Goal: Check status

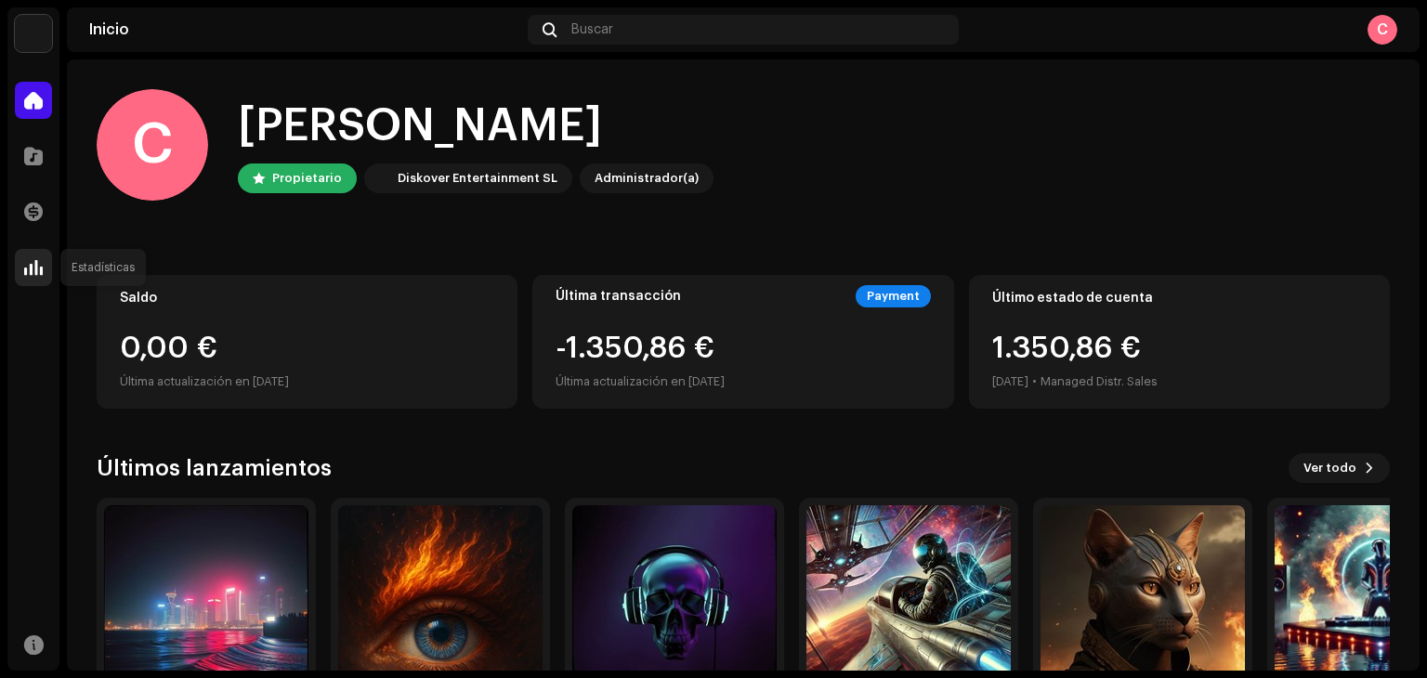
click at [39, 269] on span at bounding box center [33, 267] width 19 height 15
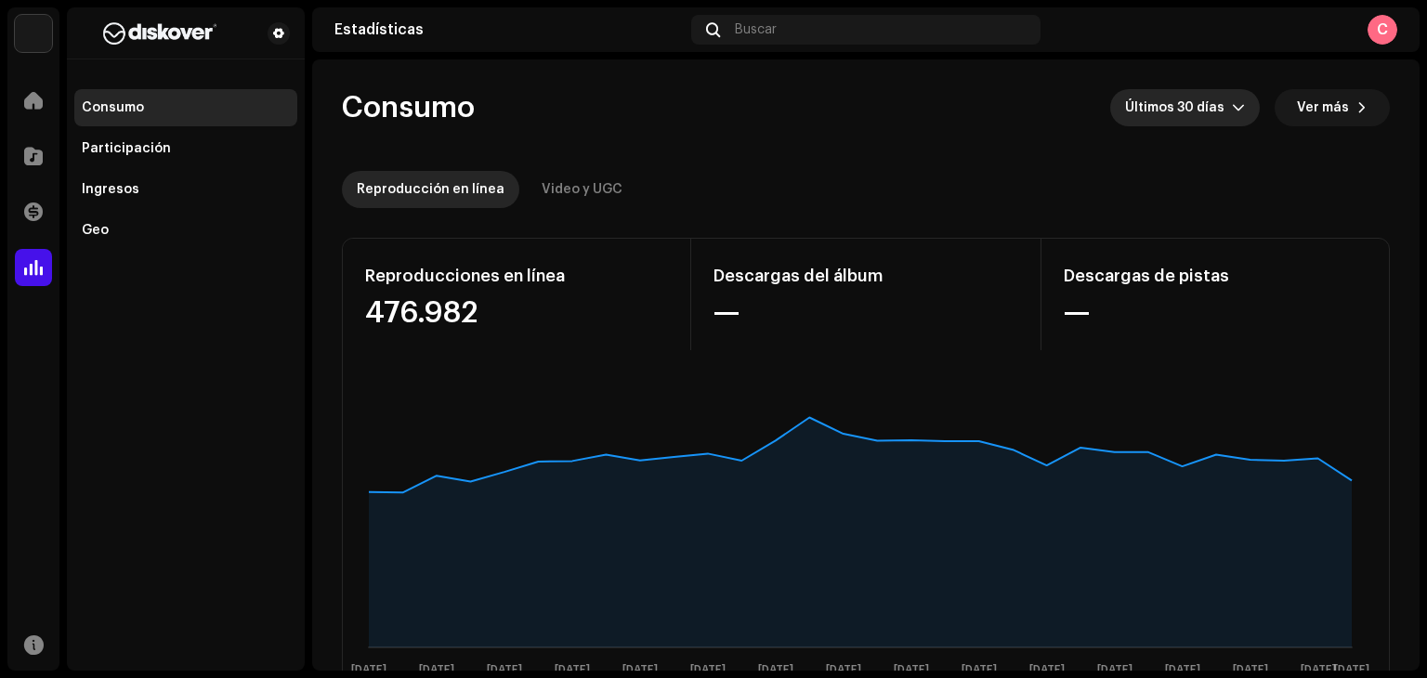
click at [1210, 105] on span "Últimos 30 días" at bounding box center [1178, 107] width 107 height 37
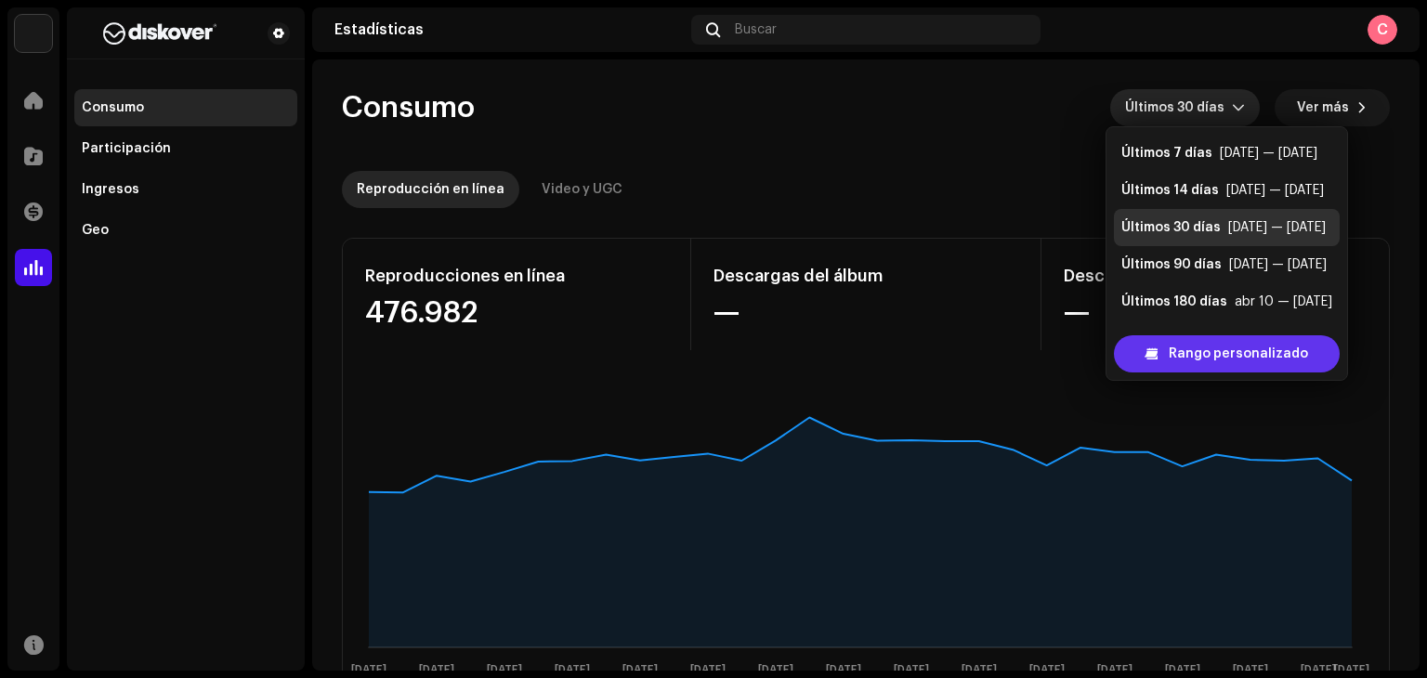
scroll to position [30, 0]
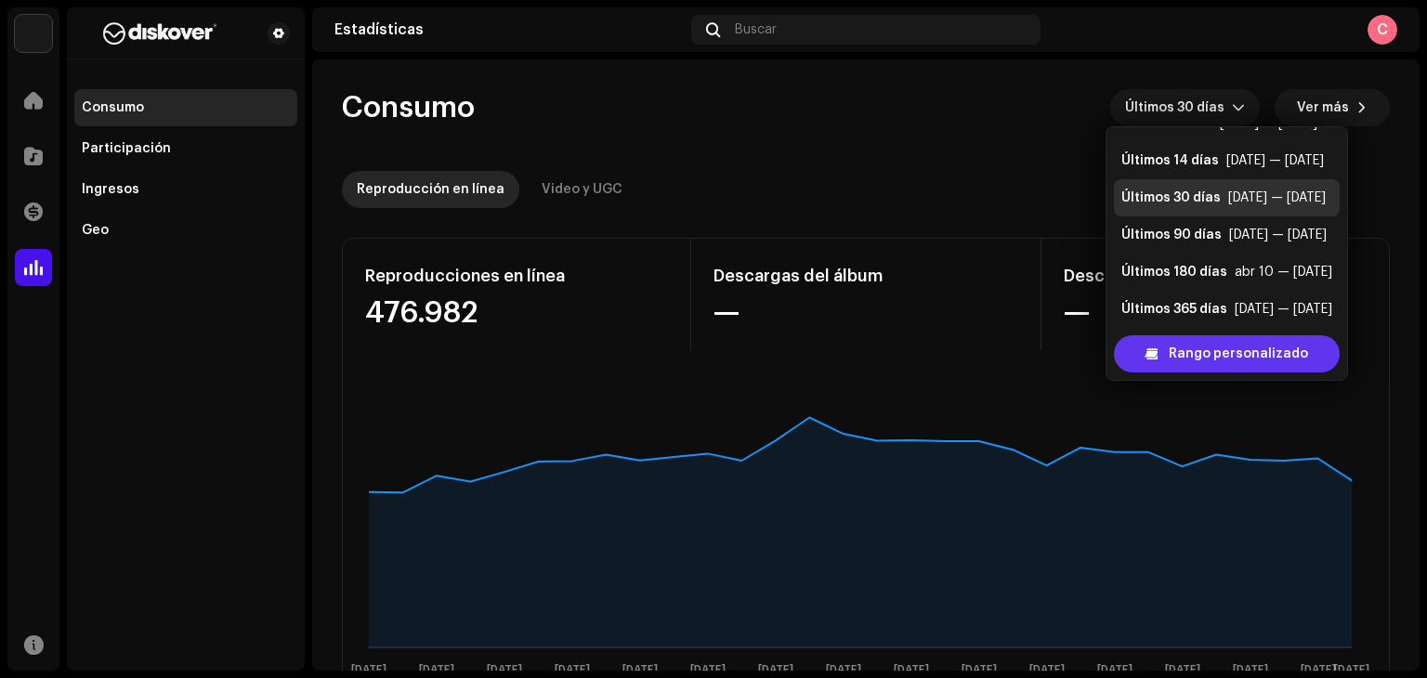
click at [1166, 356] on div "Rango personalizado" at bounding box center [1227, 353] width 226 height 37
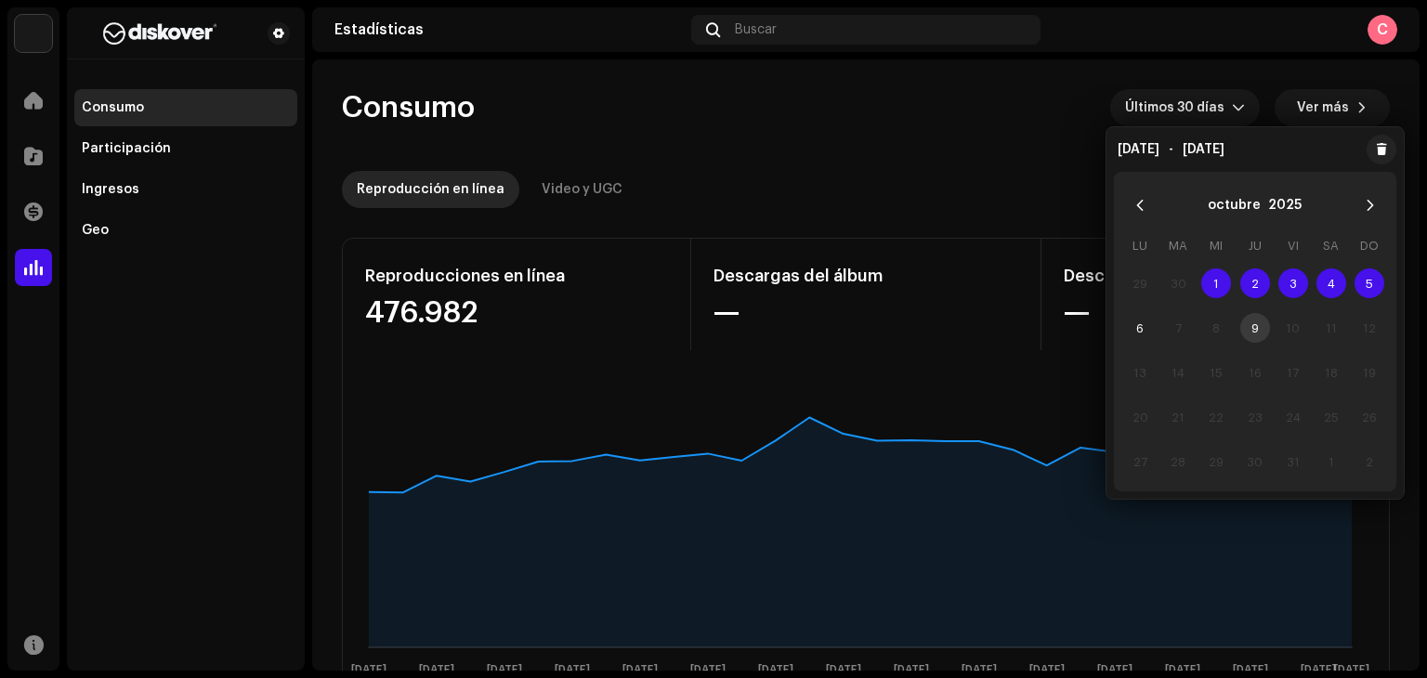
click at [1211, 287] on span "1" at bounding box center [1216, 283] width 30 height 30
click at [1136, 332] on span "6" at bounding box center [1140, 328] width 30 height 30
